Goal: Download file/media: Obtain a digital file from the website

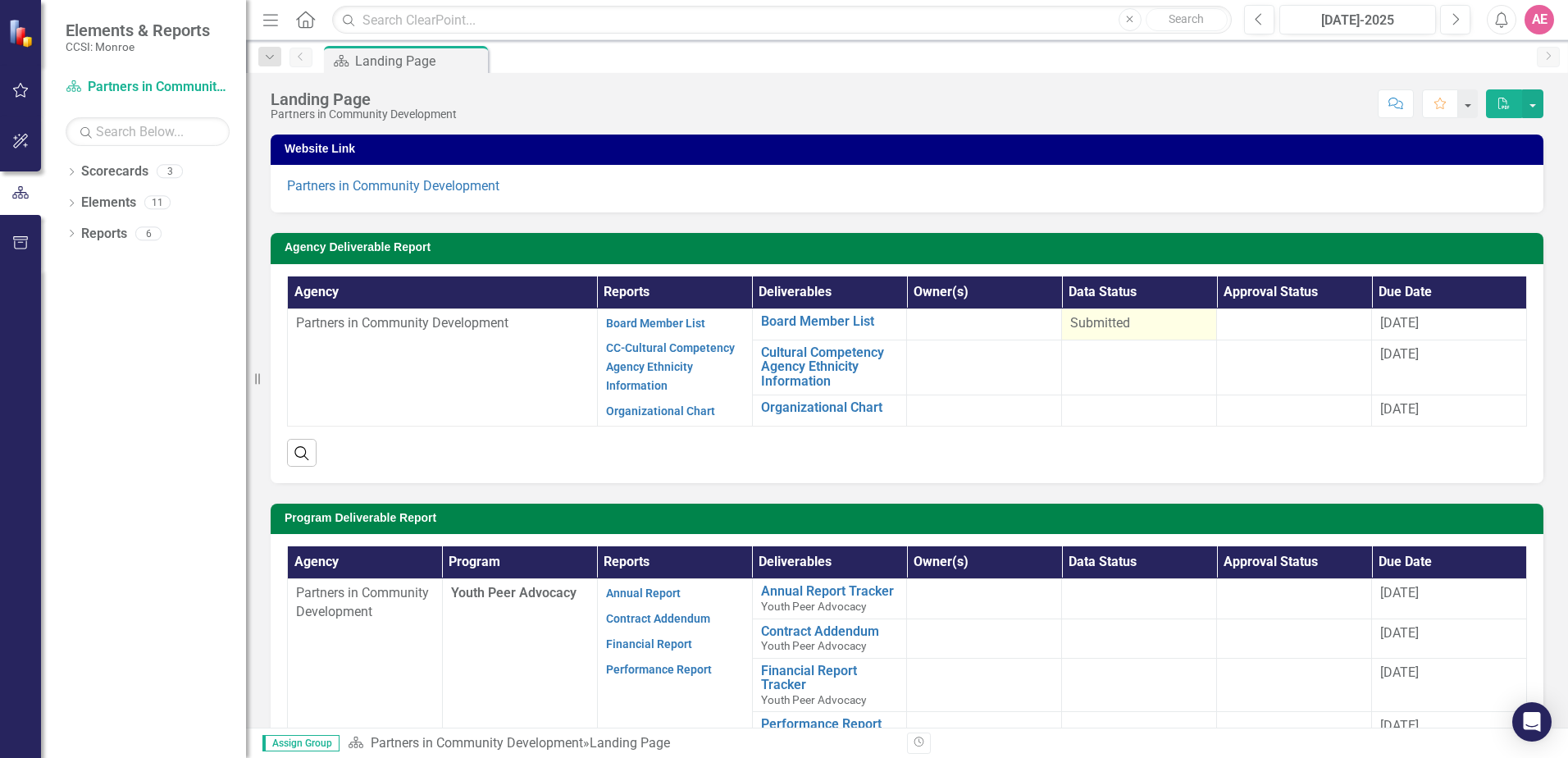
click at [1107, 324] on span "Submitted" at bounding box center [1100, 323] width 60 height 16
click at [859, 321] on link "Board Member List" at bounding box center [829, 322] width 138 height 15
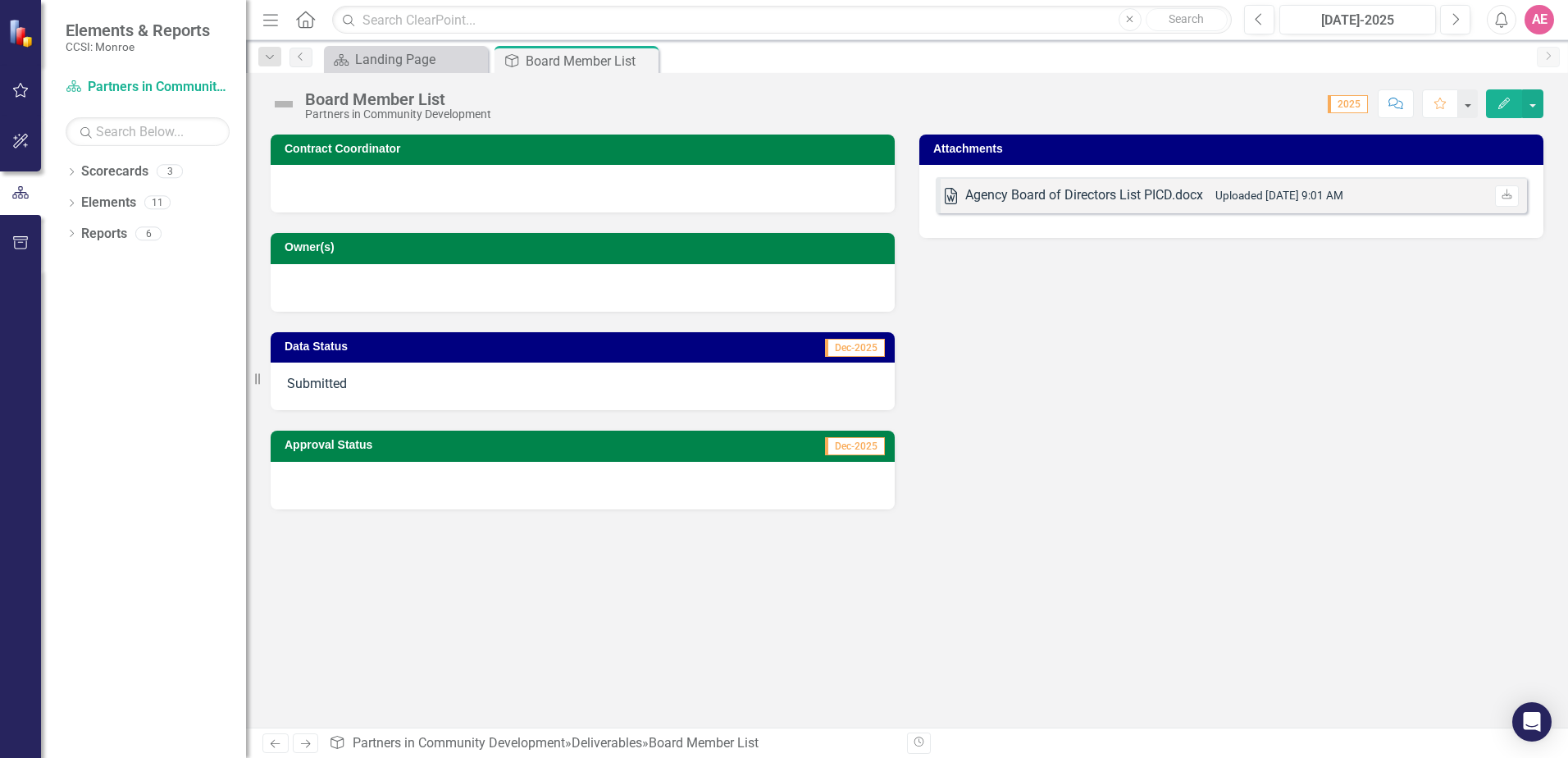
click at [1092, 199] on div "Agency Board of Directors List PICD.docx" at bounding box center [1084, 195] width 238 height 19
click at [1074, 187] on div "Agency Board of Directors List PICD.docx" at bounding box center [1084, 195] width 238 height 19
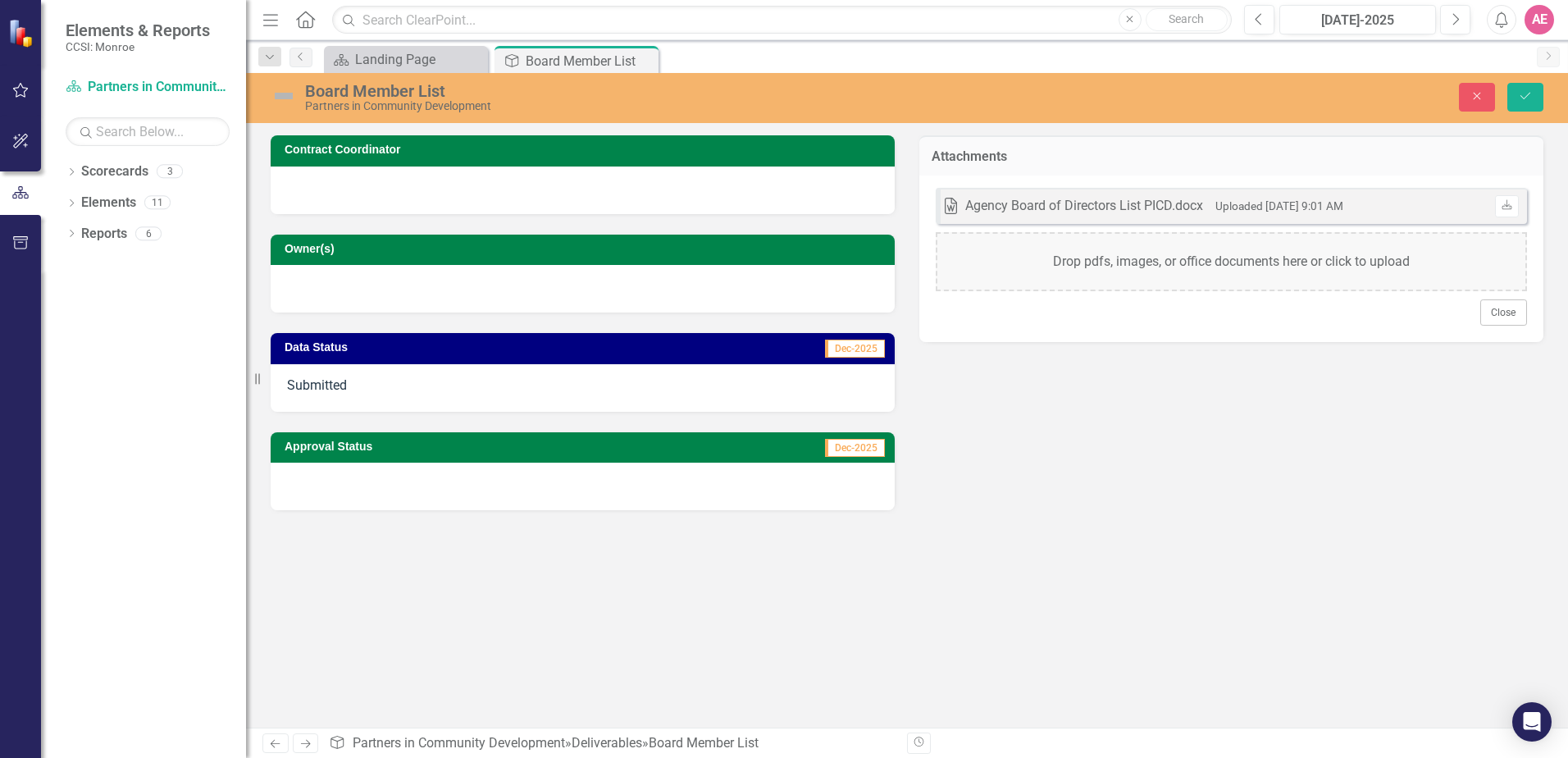
click at [1074, 188] on div "Word Agency Board of Directors List PICD.docx Uploaded [DATE] 9:01 AM Download" at bounding box center [1231, 205] width 591 height 36
click at [830, 535] on div "Contract Coordinator Owner(s) Data Status Dec-2025 Submitted Approval Status De…" at bounding box center [907, 431] width 1322 height 592
click at [831, 535] on div "Contract Coordinator Owner(s) Data Status Dec-2025 Submitted Approval Status De…" at bounding box center [907, 431] width 1322 height 592
click at [143, 137] on input "text" at bounding box center [147, 131] width 164 height 29
click at [1525, 95] on icon "Save" at bounding box center [1526, 96] width 15 height 11
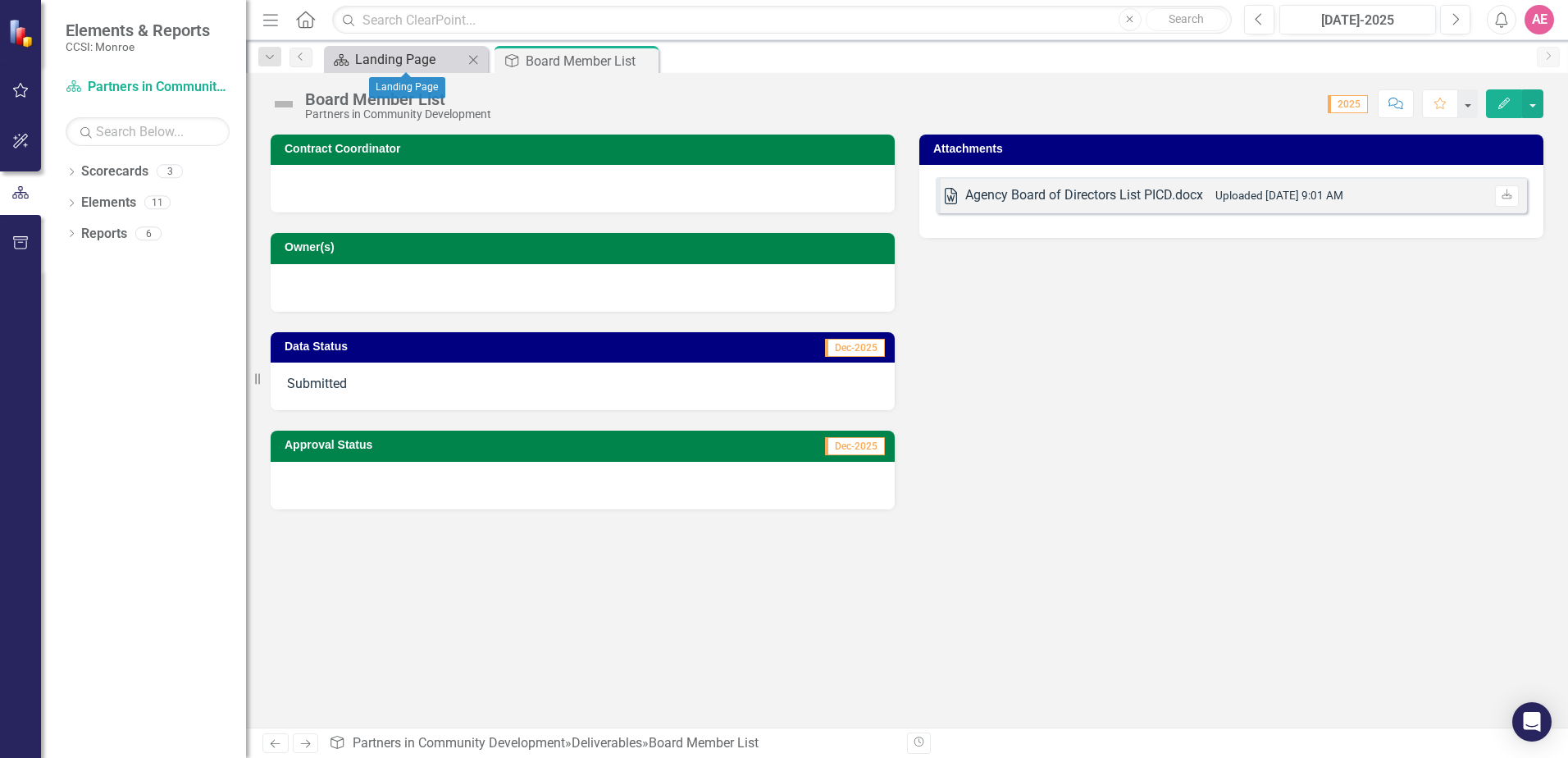
click at [401, 55] on div "Landing Page" at bounding box center [409, 59] width 108 height 21
